Goal: Transaction & Acquisition: Purchase product/service

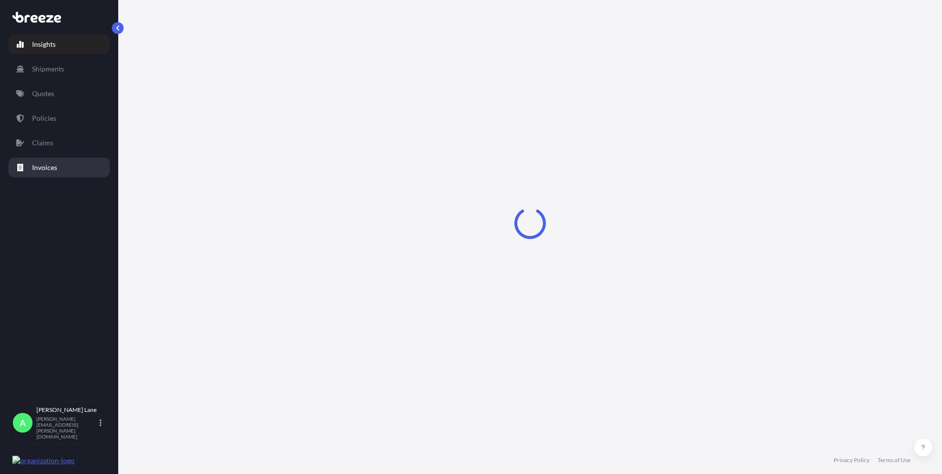
select select "2025"
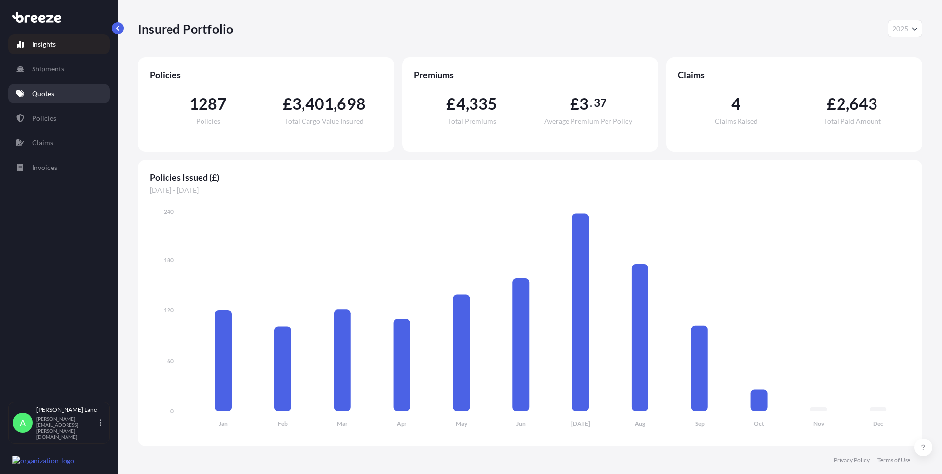
click at [51, 101] on link "Quotes" at bounding box center [58, 94] width 101 height 20
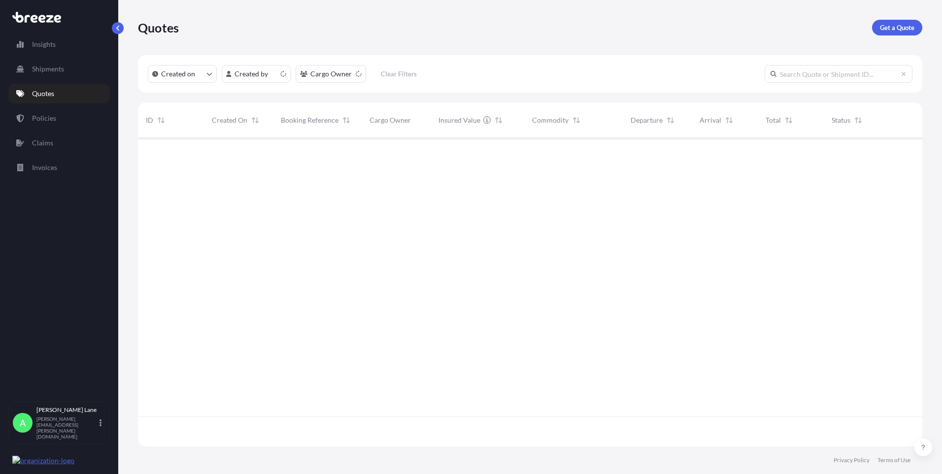
scroll to position [306, 777]
click at [894, 31] on p "Get a Quote" at bounding box center [897, 28] width 34 height 10
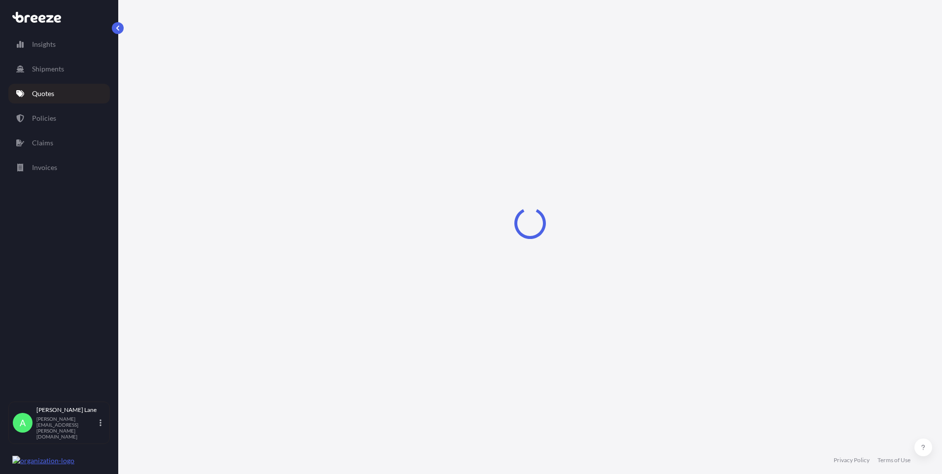
select select "Road"
select select "1"
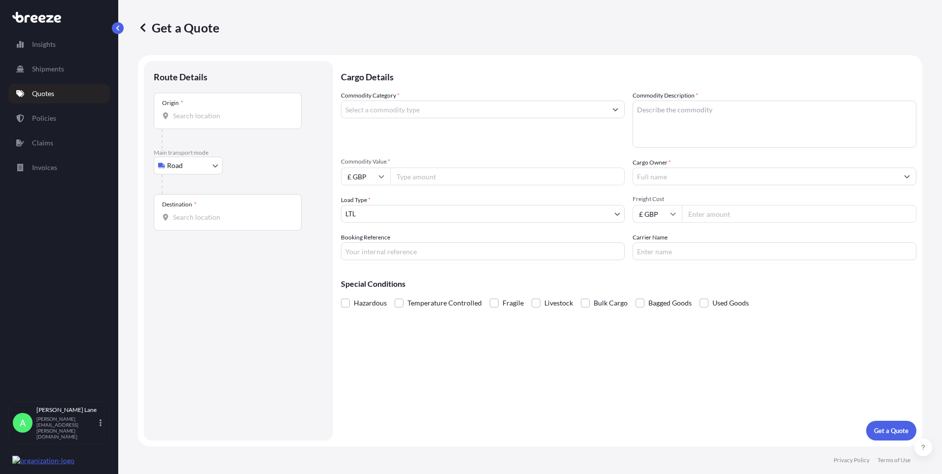
click at [187, 171] on body "Insights Shipments Quotes Policies Claims Invoices A [PERSON_NAME] [PERSON_NAME…" at bounding box center [471, 237] width 942 height 474
click at [185, 212] on div "Air" at bounding box center [188, 209] width 61 height 18
select select "Air"
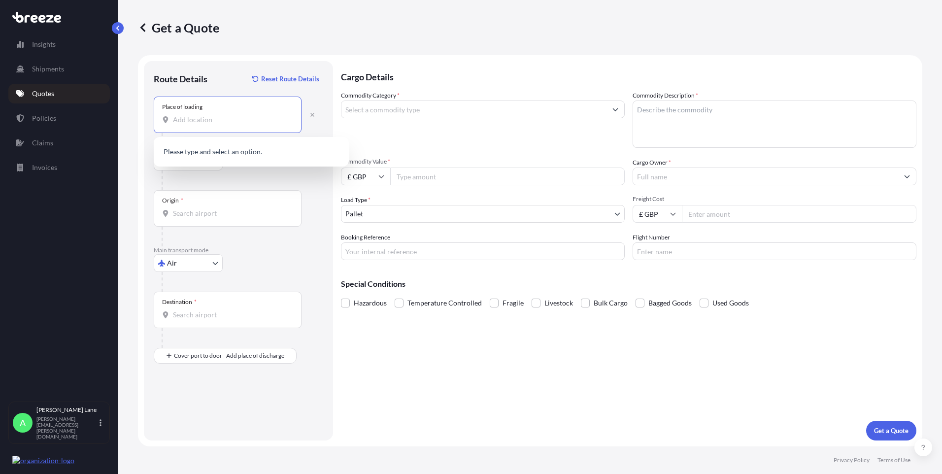
paste input "N1 3QP"
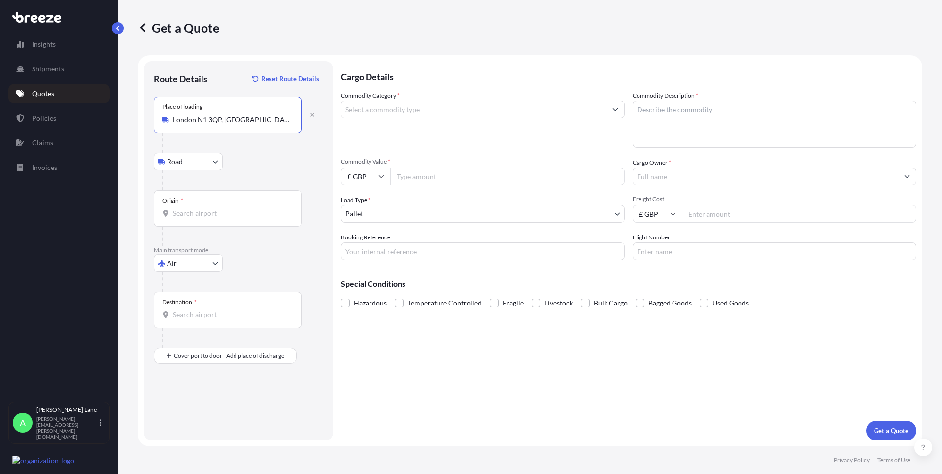
type input "London N1 3QP, [GEOGRAPHIC_DATA]"
click at [220, 207] on div "Origin *" at bounding box center [228, 208] width 148 height 36
click at [220, 208] on input "Origin *" at bounding box center [231, 213] width 116 height 10
type input "h"
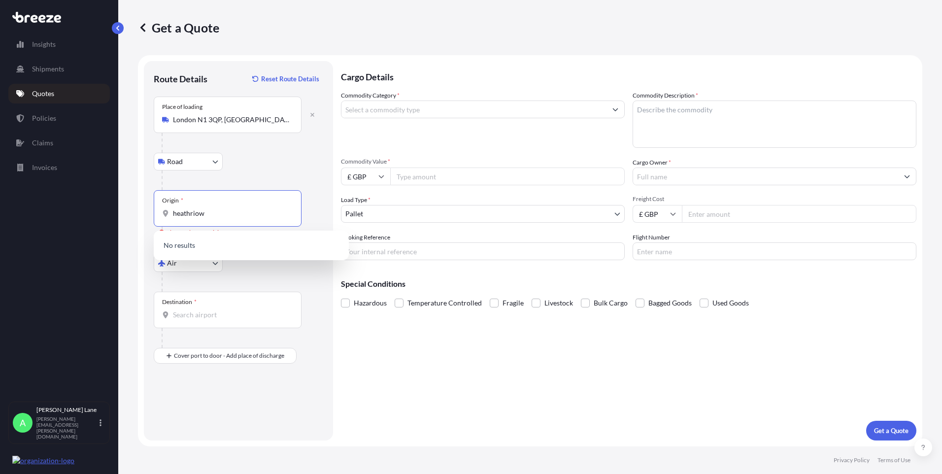
type input "heathriow"
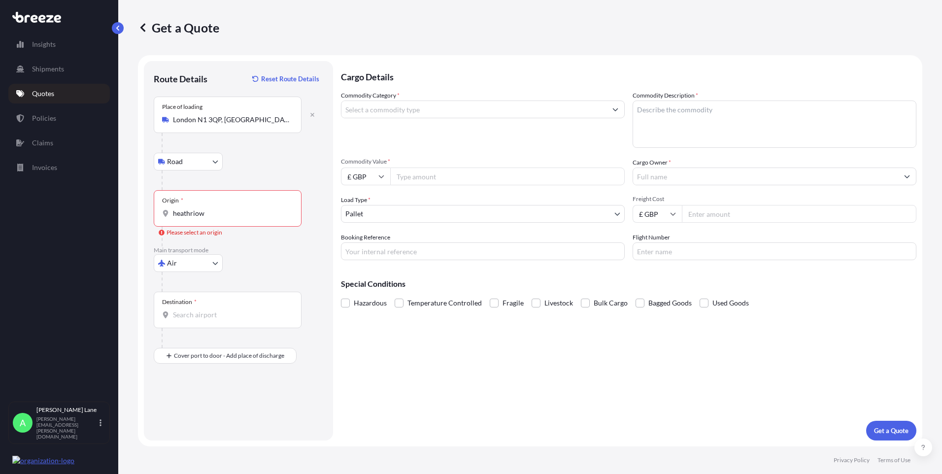
drag, startPoint x: 223, startPoint y: 220, endPoint x: 160, endPoint y: 219, distance: 63.6
click at [160, 219] on div "Origin * heathriow" at bounding box center [228, 208] width 148 height 36
click at [173, 218] on input "heathriow" at bounding box center [231, 213] width 116 height 10
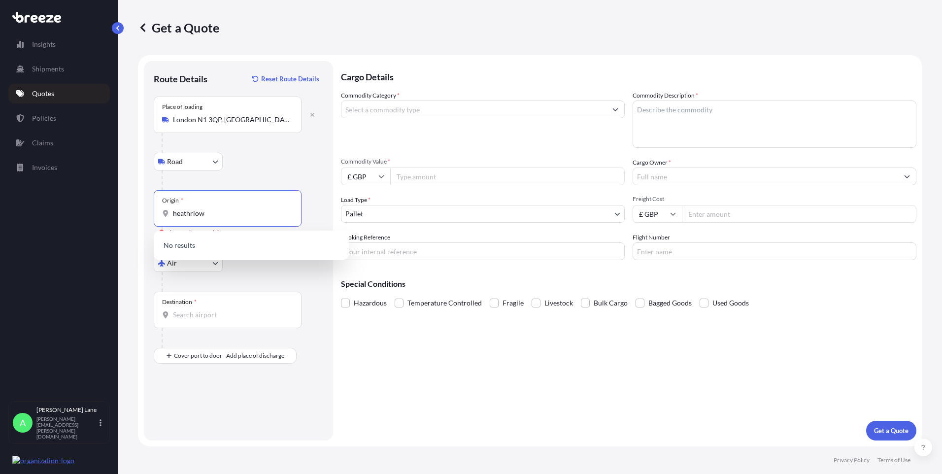
drag, startPoint x: 221, startPoint y: 211, endPoint x: 174, endPoint y: 212, distance: 46.8
click at [174, 212] on input "heathriow" at bounding box center [231, 213] width 116 height 10
click at [263, 243] on span "GBLHR - Heathrow Apt/[GEOGRAPHIC_DATA], [GEOGRAPHIC_DATA]" at bounding box center [264, 248] width 154 height 20
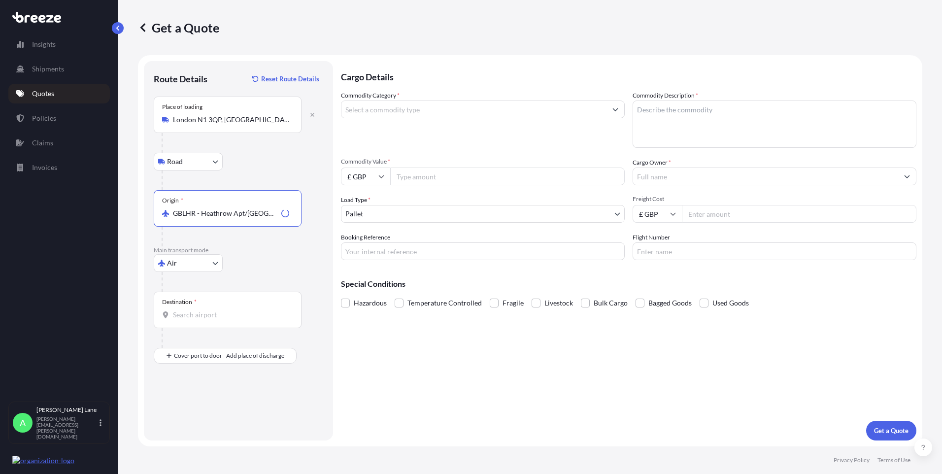
type input "GBLHR - Heathrow Apt/[GEOGRAPHIC_DATA], [GEOGRAPHIC_DATA]"
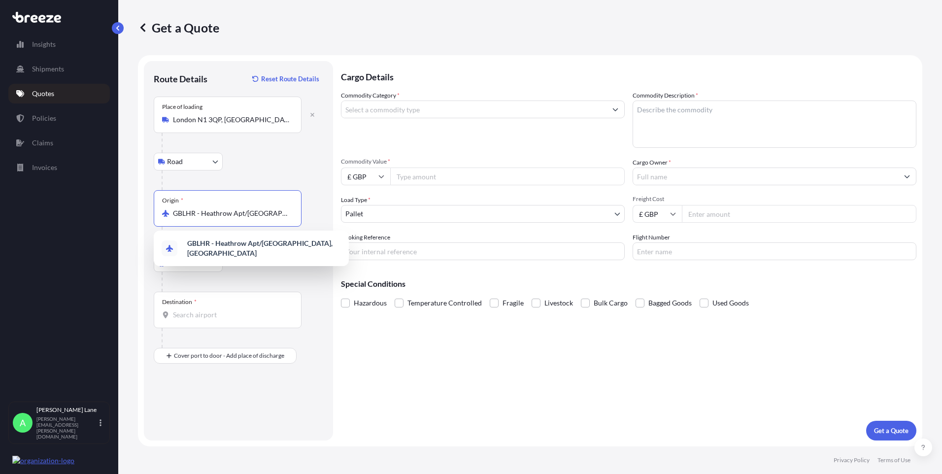
click at [245, 254] on div "GBLHR - Heathrow Apt/[GEOGRAPHIC_DATA], [GEOGRAPHIC_DATA]" at bounding box center [251, 249] width 187 height 28
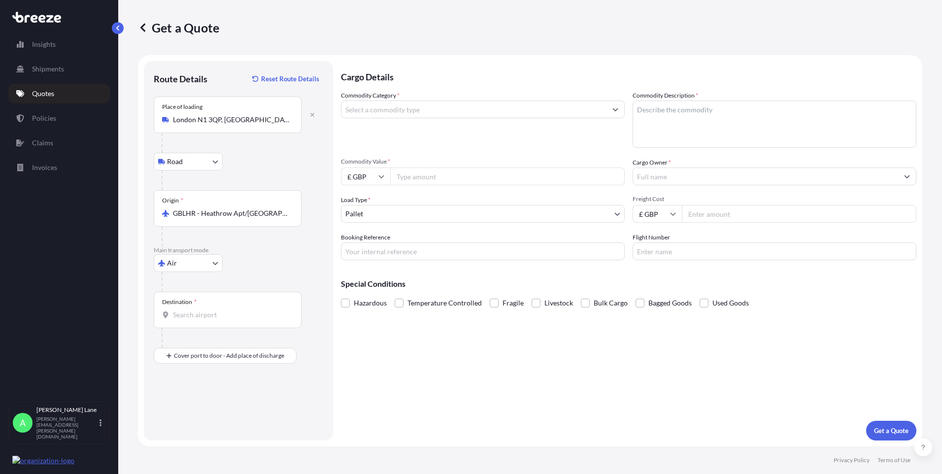
click at [234, 307] on div "Destination *" at bounding box center [228, 310] width 148 height 36
click at [234, 310] on input "Destination *" at bounding box center [231, 315] width 116 height 10
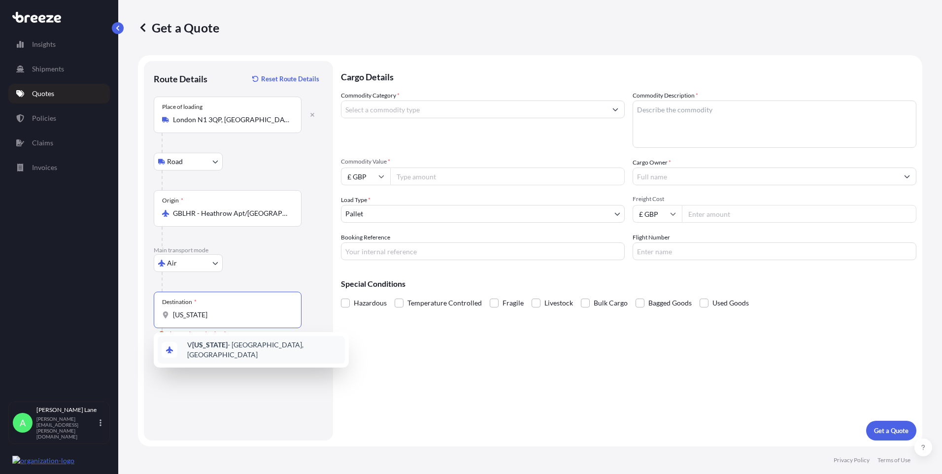
drag, startPoint x: 148, startPoint y: 315, endPoint x: 126, endPoint y: 318, distance: 22.4
click at [127, 318] on div "Get a Quote Route Details Reset Route Details Place of loading [GEOGRAPHIC_DATA…" at bounding box center [530, 223] width 824 height 446
drag, startPoint x: 213, startPoint y: 317, endPoint x: 168, endPoint y: 312, distance: 44.6
click at [168, 312] on div "orem" at bounding box center [227, 315] width 131 height 10
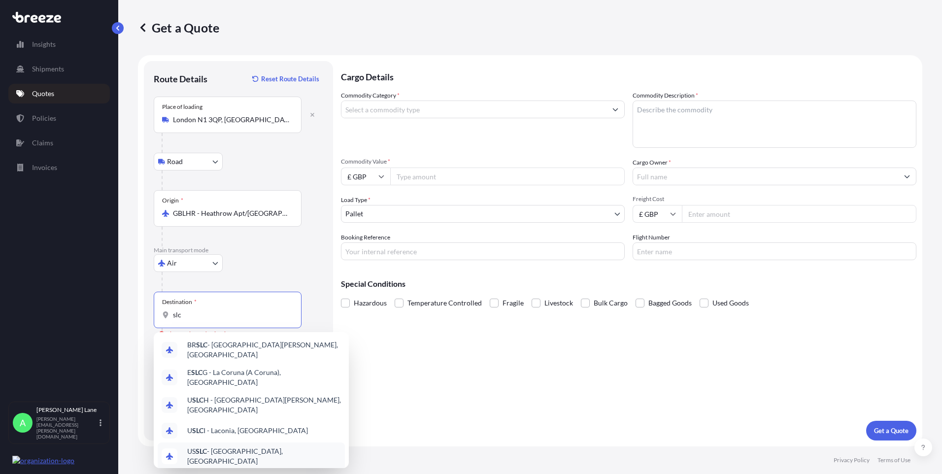
click at [251, 447] on span "US SLC - [GEOGRAPHIC_DATA], [GEOGRAPHIC_DATA]" at bounding box center [264, 456] width 154 height 20
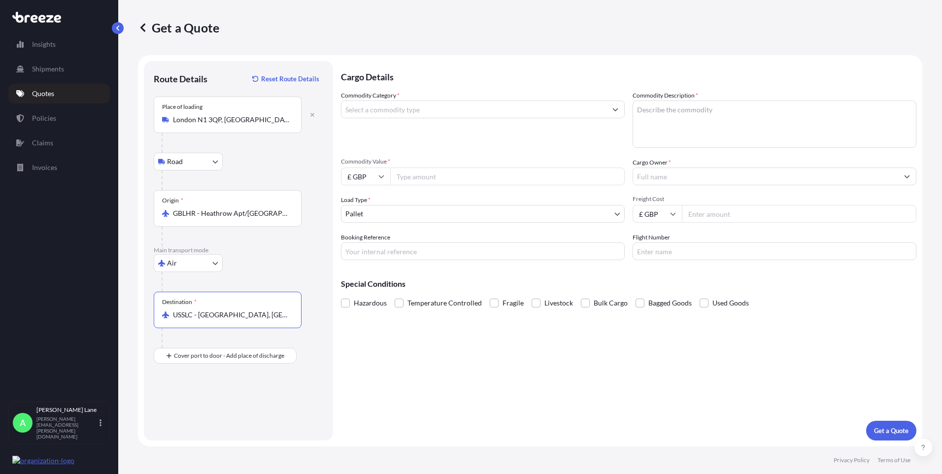
type input "USSLC - [GEOGRAPHIC_DATA], [GEOGRAPHIC_DATA]"
click at [450, 113] on input "Commodity Category *" at bounding box center [473, 110] width 265 height 18
type input "Clothing and Accessories - Knitted or Crocheted"
click at [422, 167] on div "Commodity Value * £ GBP" at bounding box center [483, 172] width 284 height 28
click at [422, 172] on input "Commodity Value *" at bounding box center [507, 177] width 235 height 18
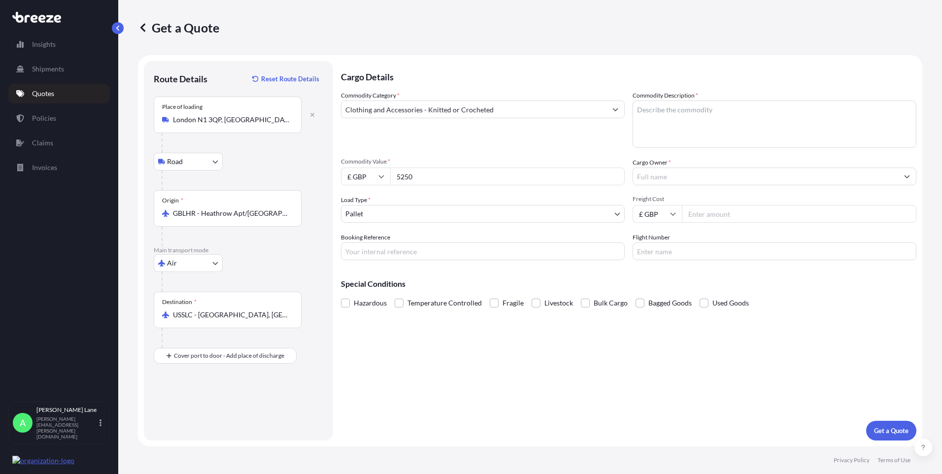
type input "5250"
click at [366, 175] on input "£ GBP" at bounding box center [365, 177] width 49 height 18
click at [368, 245] on div "$ USD" at bounding box center [365, 244] width 41 height 19
type input "$ USD"
click at [388, 215] on body "Insights Shipments Quotes Policies Claims Invoices A [PERSON_NAME] [PERSON_NAME…" at bounding box center [471, 237] width 942 height 474
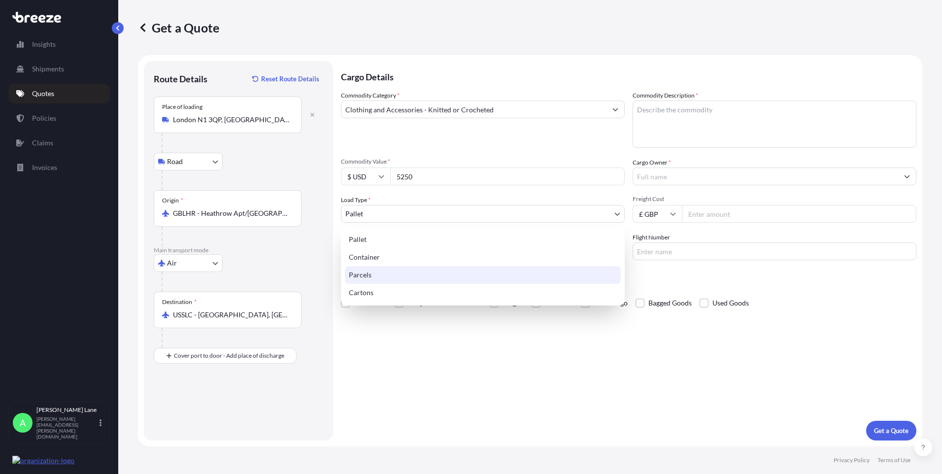
click at [376, 276] on div "Parcels" at bounding box center [483, 275] width 276 height 18
select select "3"
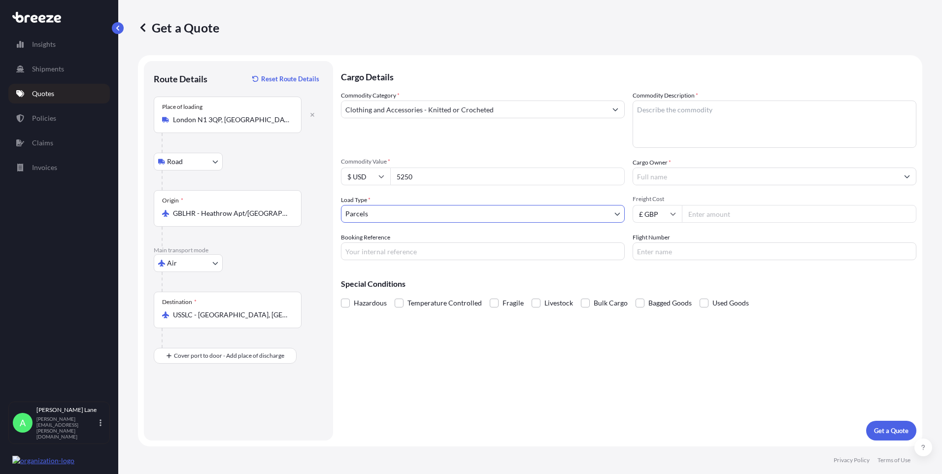
click at [395, 253] on input "Booking Reference" at bounding box center [483, 251] width 284 height 18
paste input "1899176"
type input "1899176"
click at [680, 127] on textarea "Commodity Description *" at bounding box center [775, 124] width 284 height 47
paste textarea "DRESS WITH A DRAPED, OFF SHOULDER CORSET AND SPLIT"
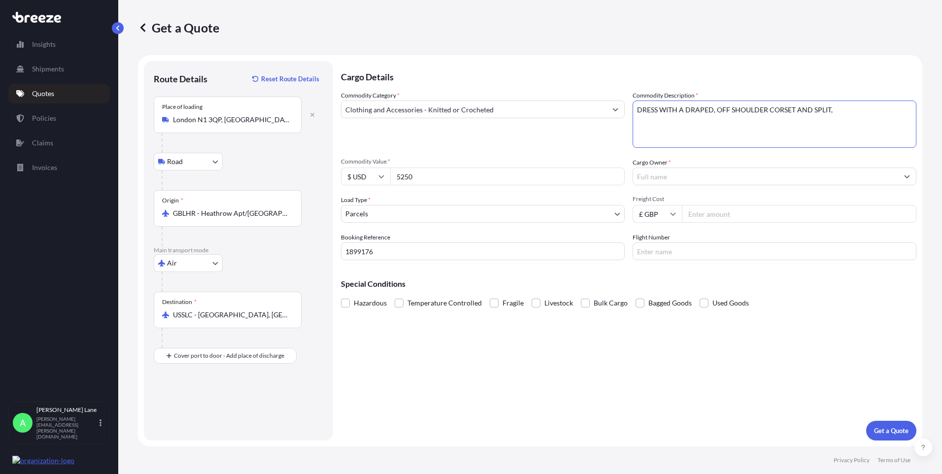
paste textarea "DRESS WITH VOLUMINOUS SKIRT"
paste textarea "BOW WITHOUT BELT"
type textarea "DRESS WITH A DRAPED, OFF SHOULDER CORSET AND SPLIT, DRESS WITH VOLUMINOUS SKIRT…"
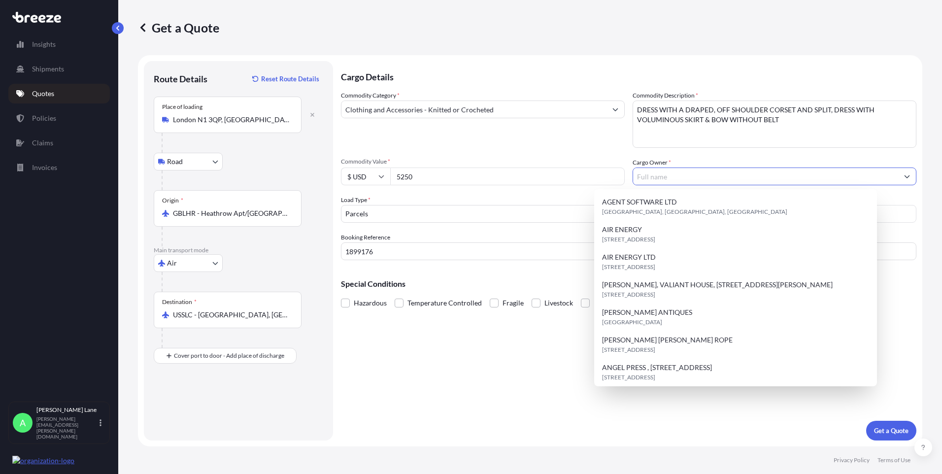
click at [690, 181] on input "Cargo Owner *" at bounding box center [765, 177] width 265 height 18
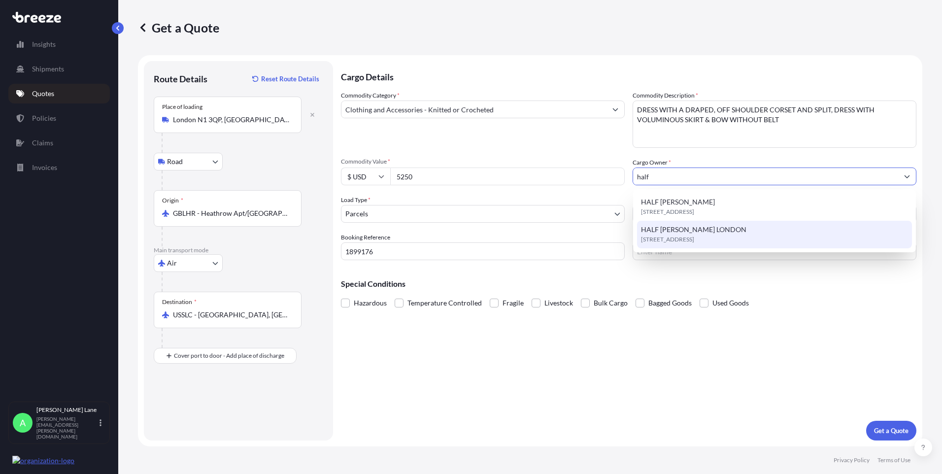
click at [689, 237] on span "[STREET_ADDRESS]" at bounding box center [667, 240] width 53 height 10
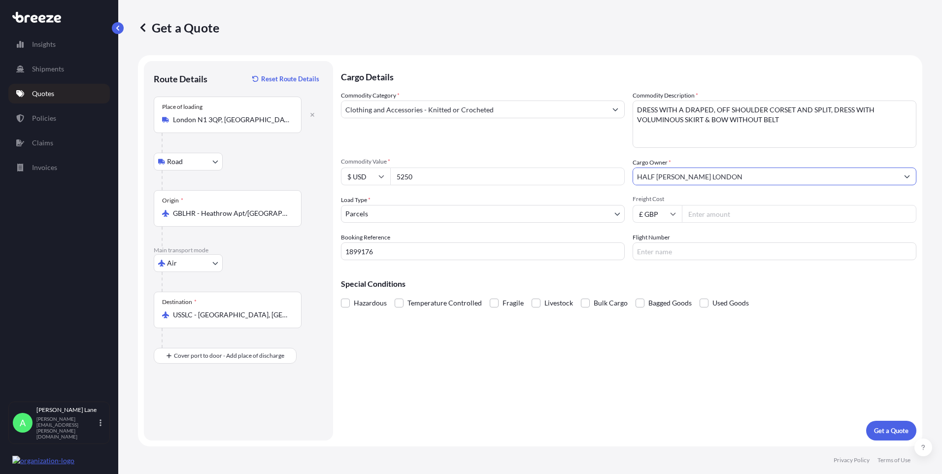
type input "HALF [PERSON_NAME] LONDON"
click at [710, 217] on input "Freight Cost" at bounding box center [799, 214] width 235 height 18
type input "148.86"
click at [656, 247] on input "Flight Number" at bounding box center [775, 251] width 284 height 18
type input "d"
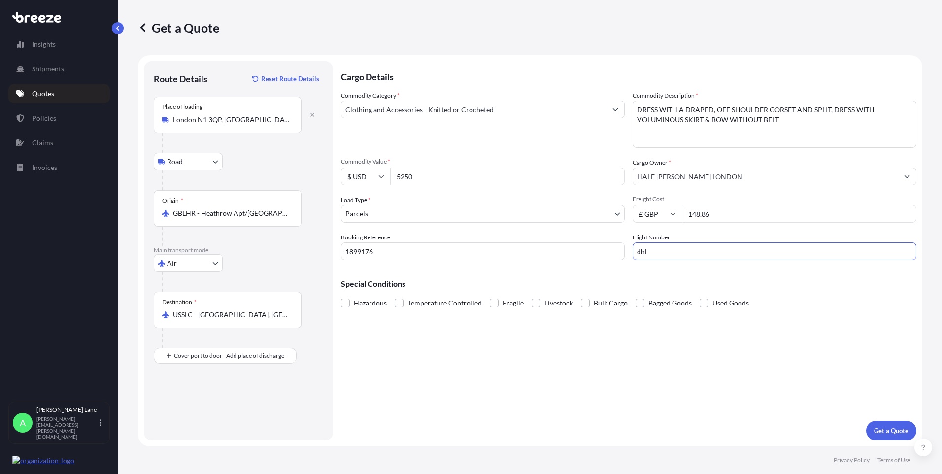
type input "dhl"
click at [572, 368] on div "Cargo Details Commodity Category * Clothing and Accessories - Knitted or Croche…" at bounding box center [628, 250] width 575 height 379
click at [885, 426] on p "Get a Quote" at bounding box center [891, 431] width 34 height 10
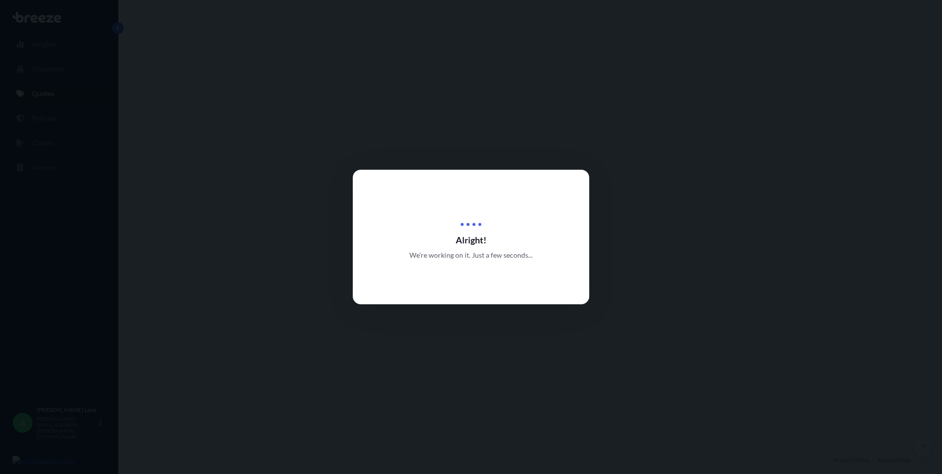
select select "Road"
select select "Air"
select select "3"
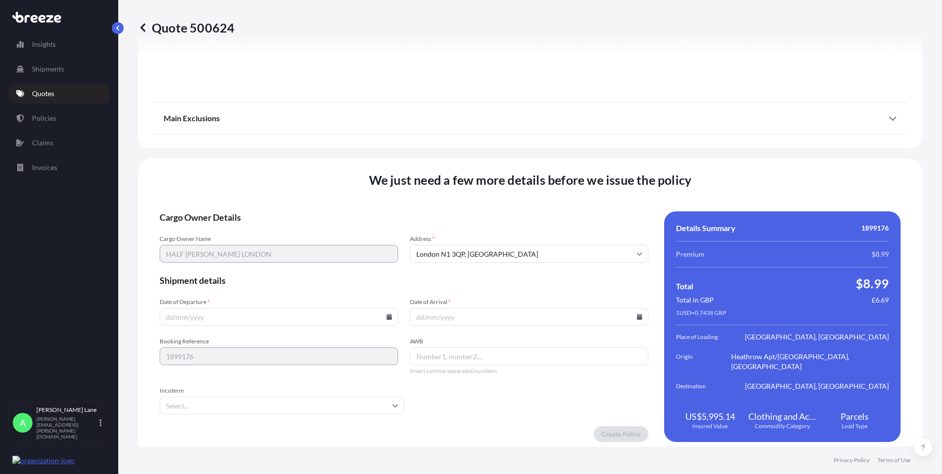
scroll to position [1169, 0]
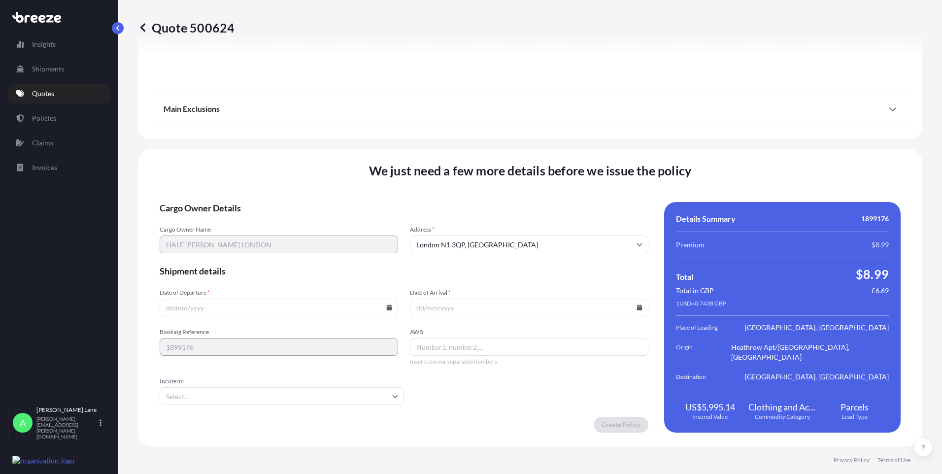
click at [317, 393] on input "Incoterm" at bounding box center [282, 396] width 244 height 18
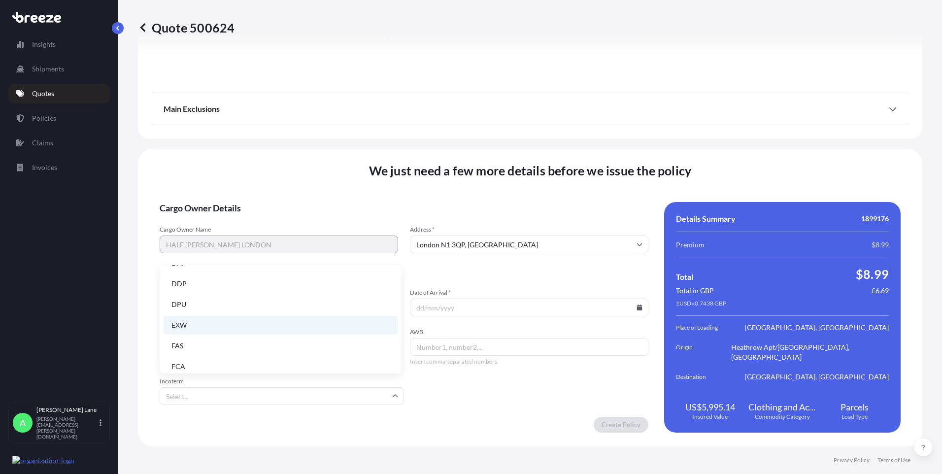
scroll to position [99, 0]
click at [208, 283] on li "DDP" at bounding box center [281, 283] width 234 height 19
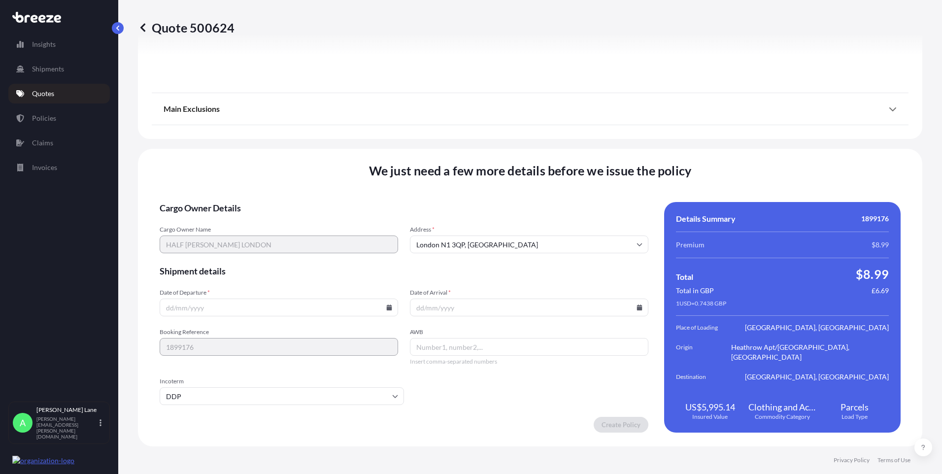
click at [388, 305] on icon at bounding box center [389, 307] width 5 height 6
click at [235, 202] on button "7" at bounding box center [232, 201] width 16 height 16
type input "[DATE]"
paste input "9612825121"
type input "9612825121"
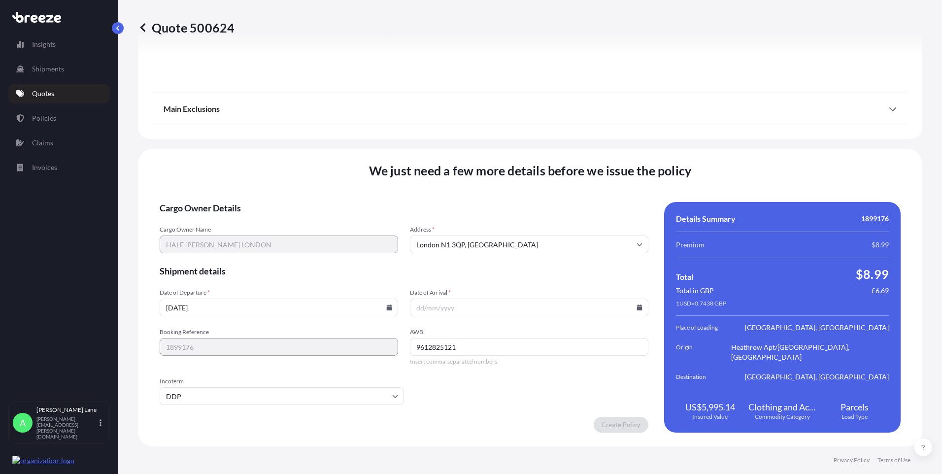
click at [387, 306] on icon at bounding box center [389, 307] width 5 height 6
click at [296, 176] on button "3" at bounding box center [301, 182] width 16 height 16
type input "[DATE]"
click at [637, 309] on icon at bounding box center [639, 307] width 5 height 6
click at [479, 201] on button "7" at bounding box center [480, 201] width 16 height 16
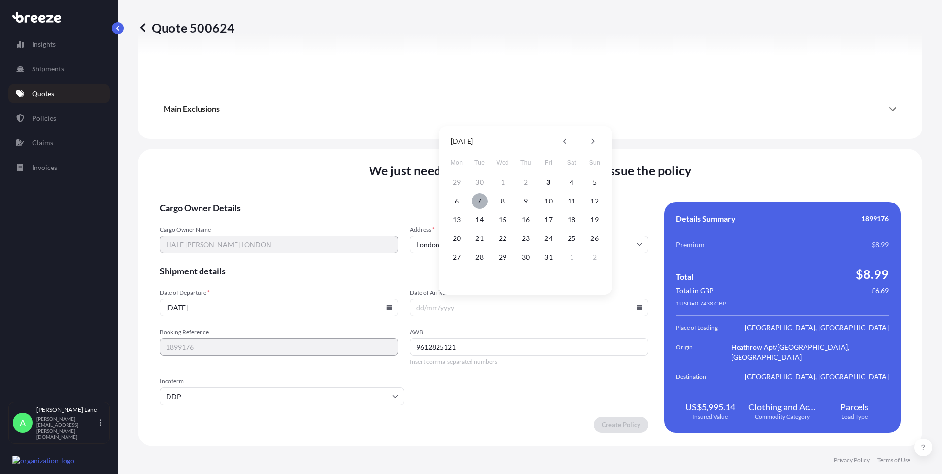
type input "[DATE]"
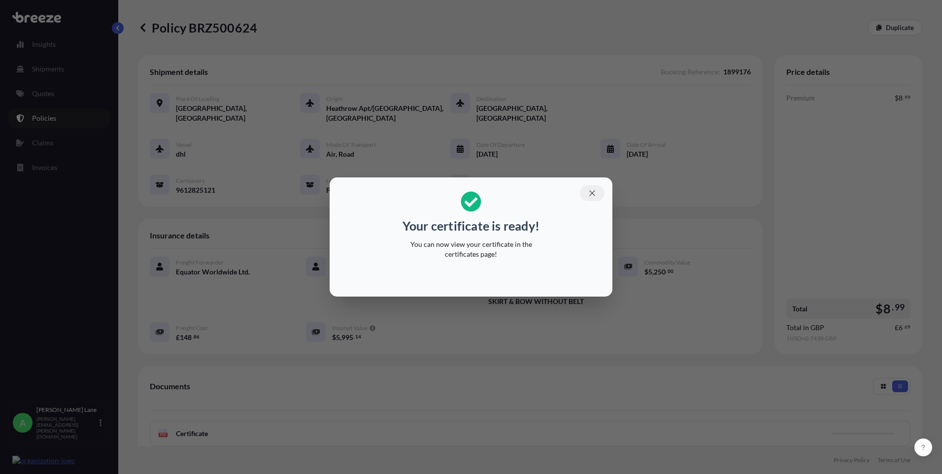
click at [590, 197] on icon "button" at bounding box center [592, 193] width 9 height 9
